Goal: Task Accomplishment & Management: Use online tool/utility

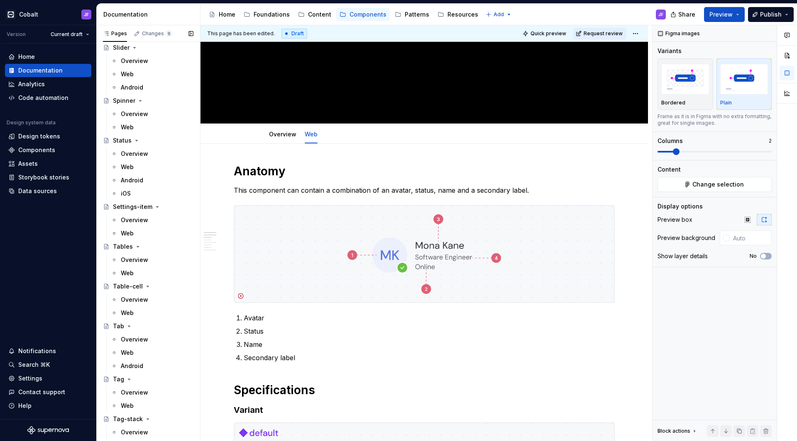
scroll to position [2607, 0]
click at [131, 219] on div "Overview" at bounding box center [134, 221] width 27 height 8
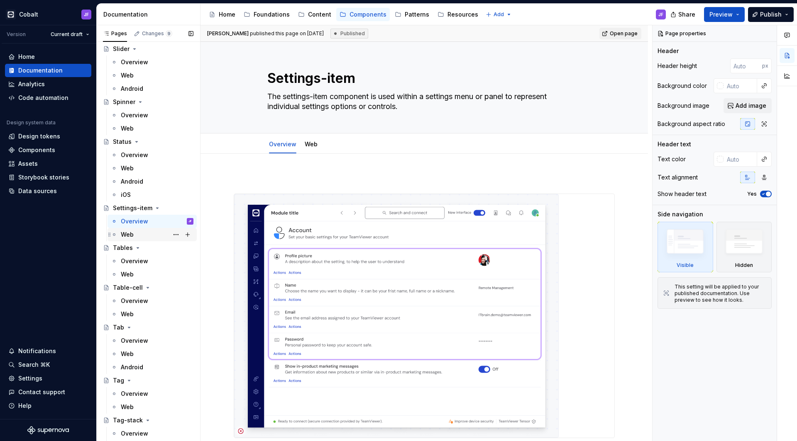
click at [134, 234] on div "Web" at bounding box center [157, 235] width 73 height 12
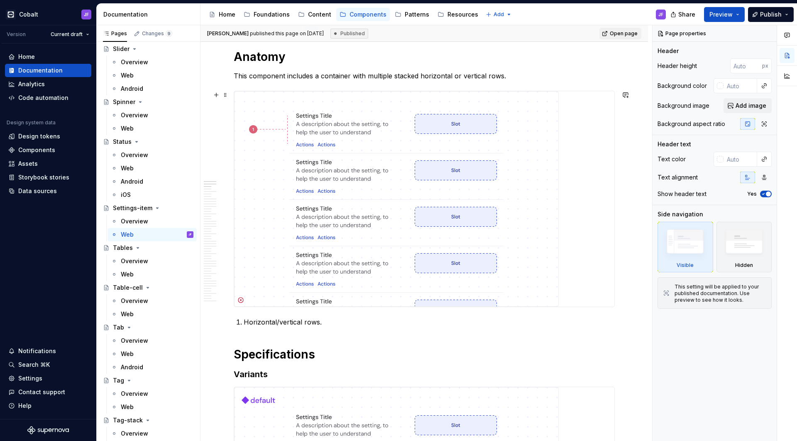
scroll to position [128, 0]
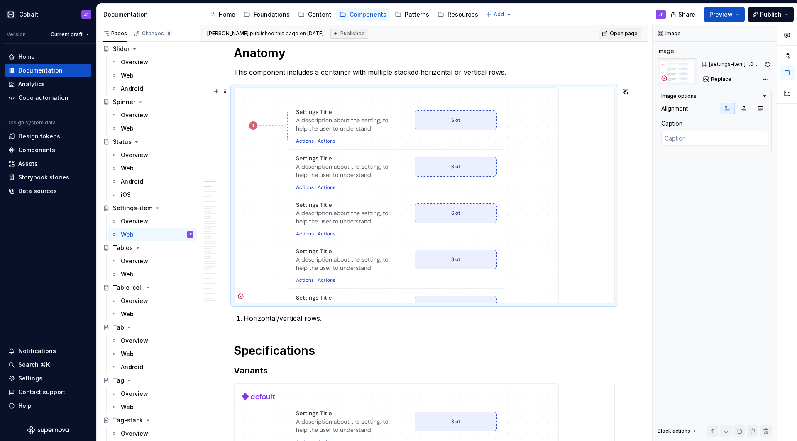
click at [370, 173] on img at bounding box center [396, 196] width 324 height 216
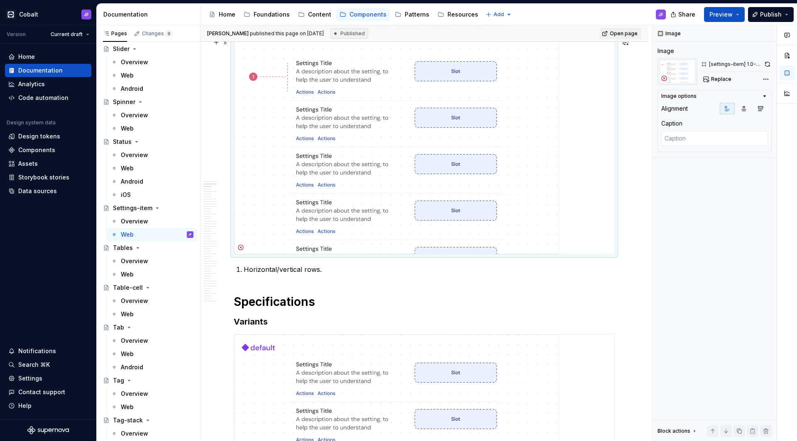
scroll to position [175, 0]
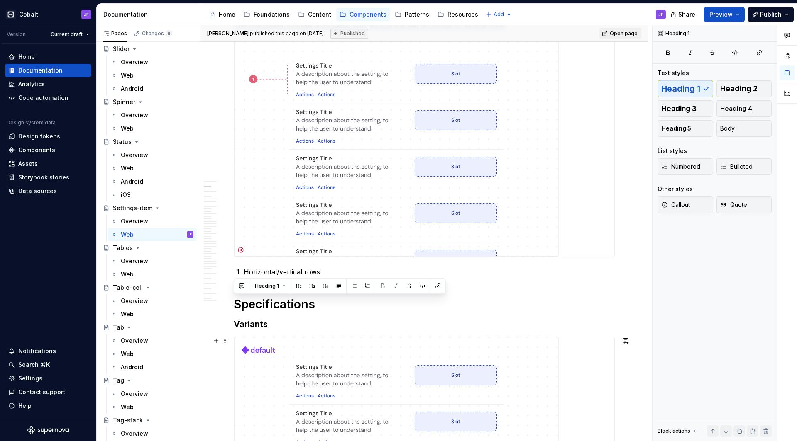
click at [466, 305] on h1 "Specifications" at bounding box center [424, 304] width 381 height 15
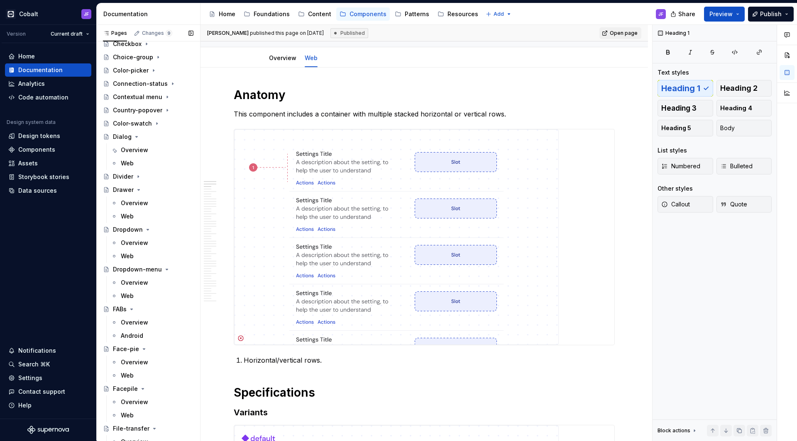
scroll to position [488, 0]
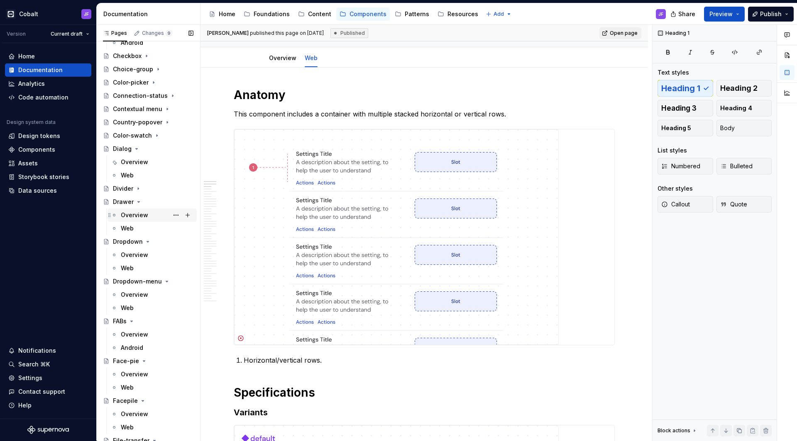
click at [148, 214] on div "Overview" at bounding box center [157, 216] width 73 height 12
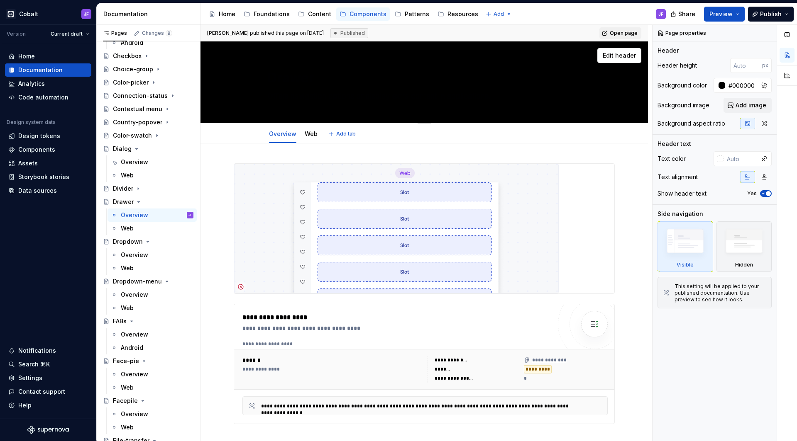
click at [435, 78] on textarea "Drawer" at bounding box center [423, 78] width 314 height 20
click at [732, 87] on input "#000000ff" at bounding box center [741, 85] width 32 height 15
type textarea "*"
click at [721, 82] on div at bounding box center [719, 85] width 12 height 15
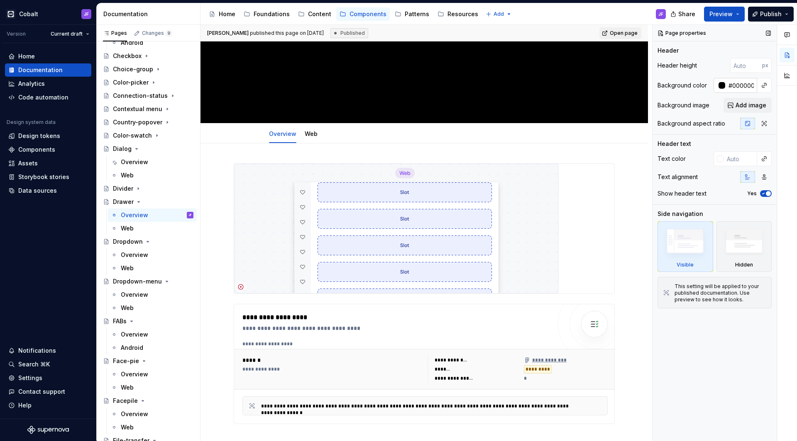
click at [721, 84] on div at bounding box center [721, 85] width 7 height 7
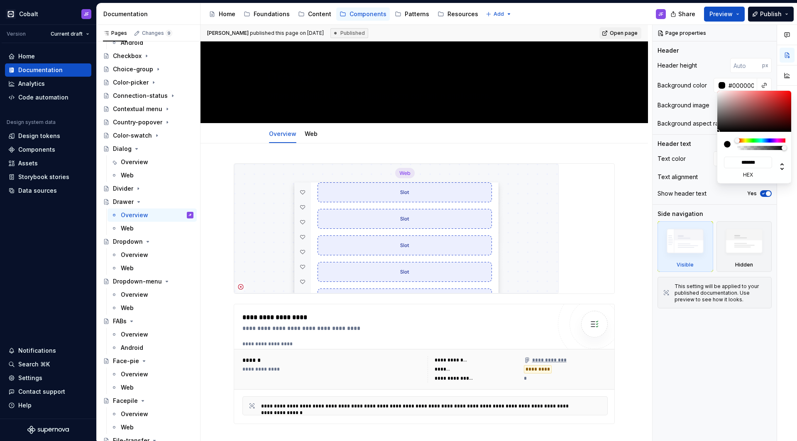
type input "#5A4D4D"
type input "*******"
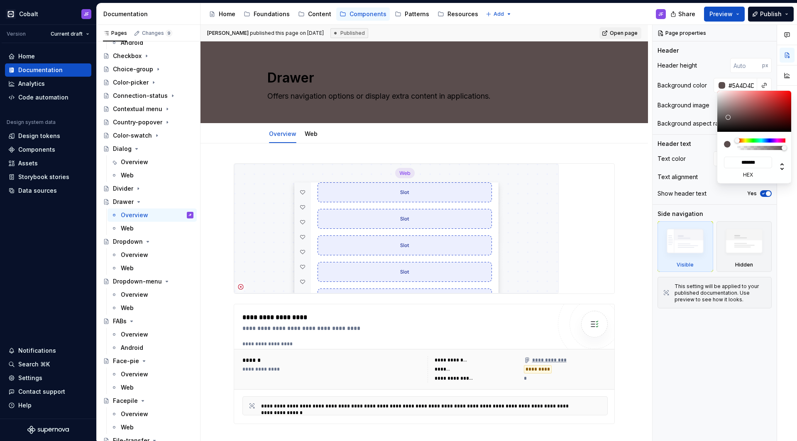
type textarea "*"
type input "#FFFFFF"
type input "*******"
drag, startPoint x: 728, startPoint y: 117, endPoint x: 705, endPoint y: 74, distance: 49.0
click at [705, 74] on body "Cobalt JF Version Current draft Home Documentation Analytics Code automation De…" at bounding box center [398, 220] width 797 height 441
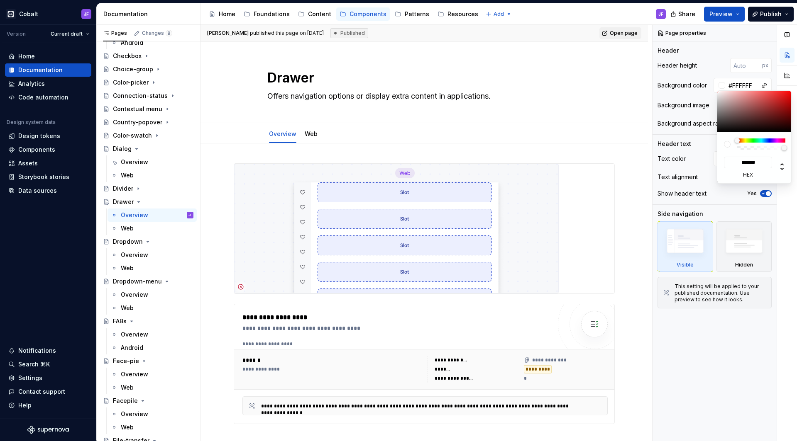
click at [592, 97] on html "Cobalt JF Version Current draft Home Documentation Analytics Code automation De…" at bounding box center [398, 220] width 797 height 441
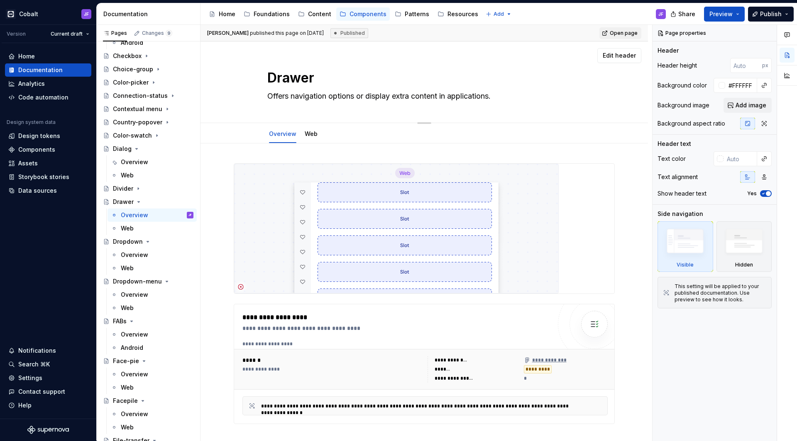
drag, startPoint x: 493, startPoint y: 94, endPoint x: 506, endPoint y: 97, distance: 13.6
click at [492, 94] on html "Cobalt JF Version Current draft Home Documentation Analytics Code automation De…" at bounding box center [398, 220] width 797 height 441
click at [485, 94] on textarea "Offers navigation options or display extra content in applications." at bounding box center [423, 96] width 314 height 13
click at [508, 95] on textarea "Offers navigation options or display extra content in applications." at bounding box center [423, 96] width 314 height 13
click at [313, 136] on link "Web" at bounding box center [311, 133] width 13 height 7
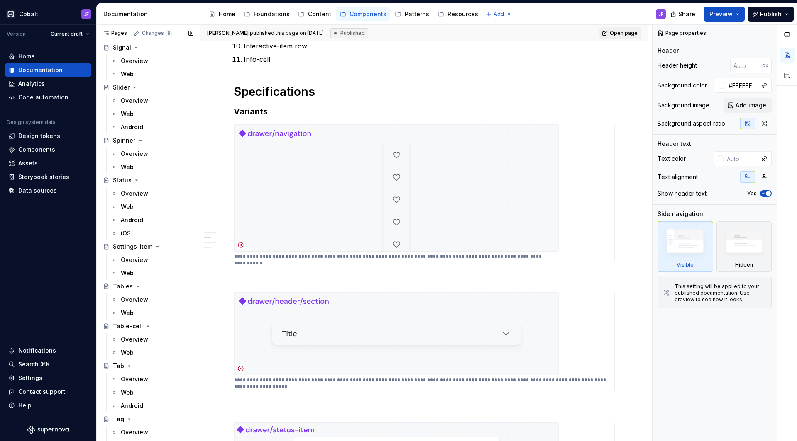
scroll to position [2574, 0]
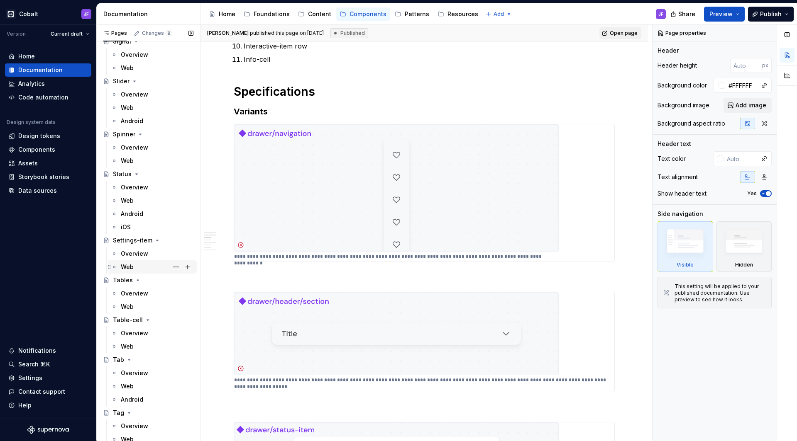
click at [132, 264] on div "Web" at bounding box center [127, 267] width 13 height 8
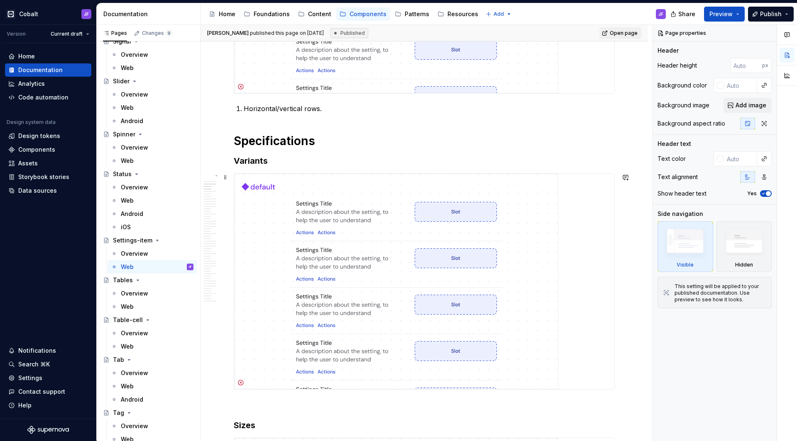
scroll to position [342, 0]
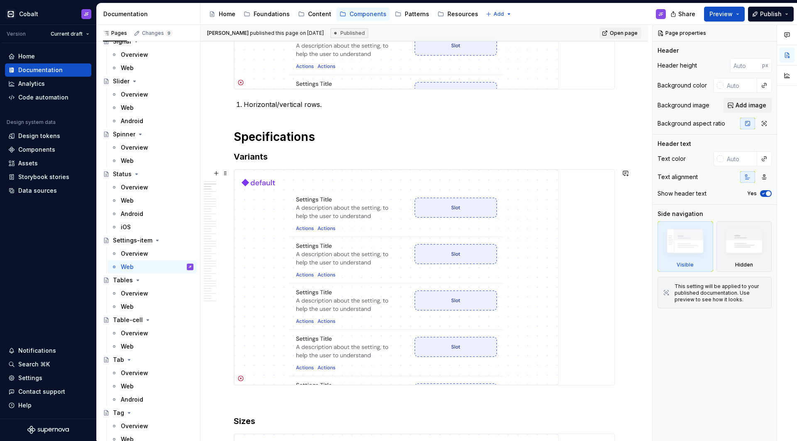
type textarea "*"
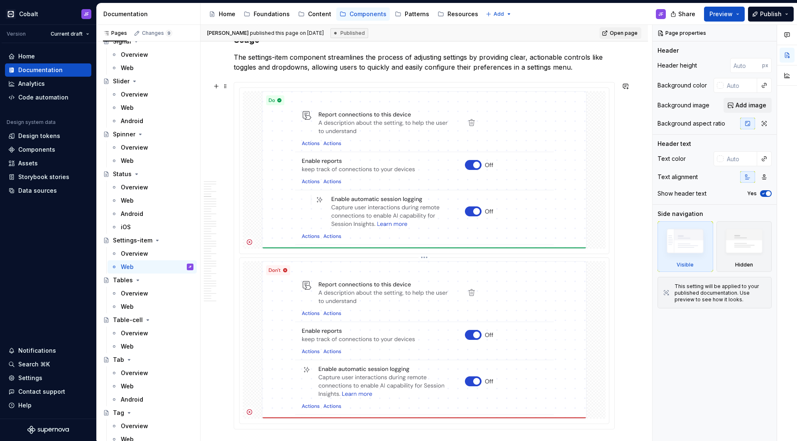
scroll to position [1216, 0]
